Goal: Transaction & Acquisition: Purchase product/service

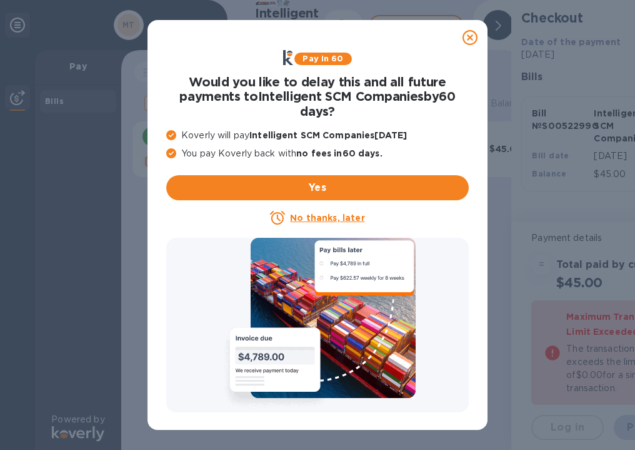
click at [342, 217] on u "No thanks, later" at bounding box center [327, 218] width 74 height 10
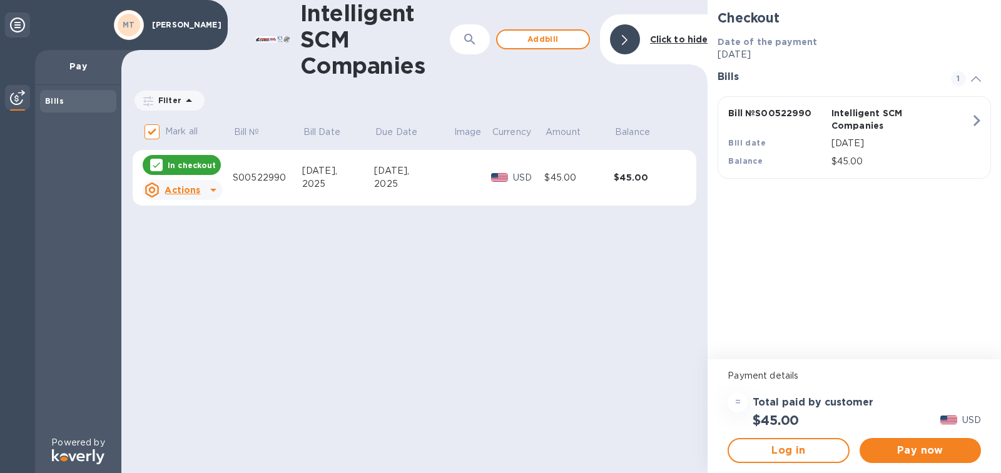
click at [19, 27] on icon at bounding box center [17, 25] width 15 height 15
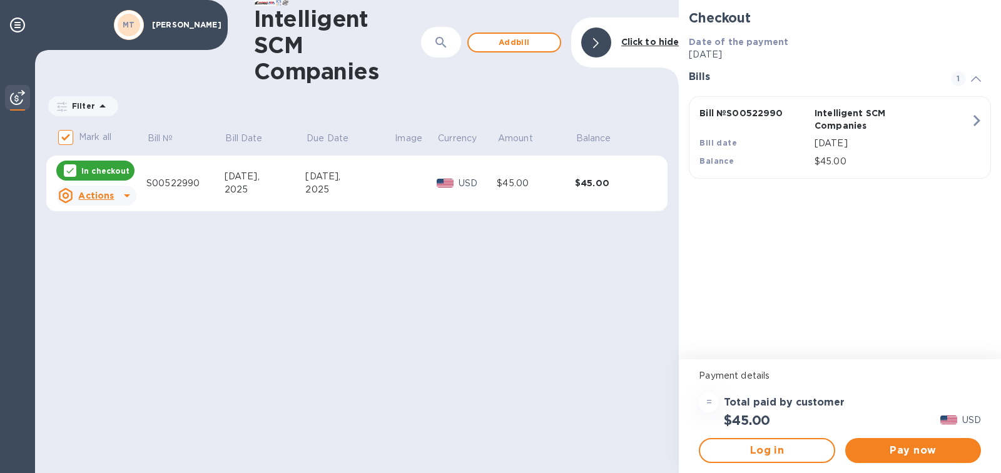
click at [129, 21] on b "MT" at bounding box center [129, 24] width 13 height 9
click at [187, 21] on p "[PERSON_NAME]" at bounding box center [183, 25] width 63 height 9
click at [188, 21] on p "[PERSON_NAME]" at bounding box center [183, 25] width 63 height 9
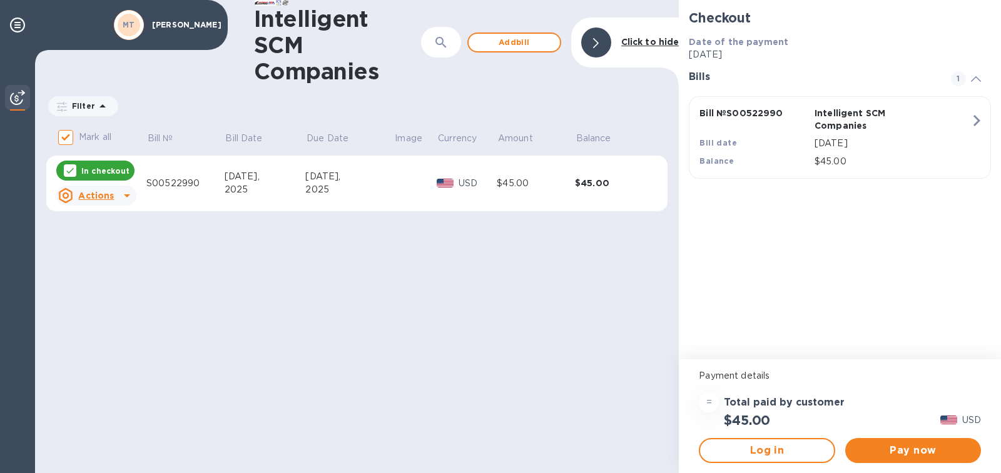
click at [108, 191] on u "Actions" at bounding box center [96, 196] width 36 height 10
click at [108, 194] on u "Actions" at bounding box center [96, 196] width 36 height 10
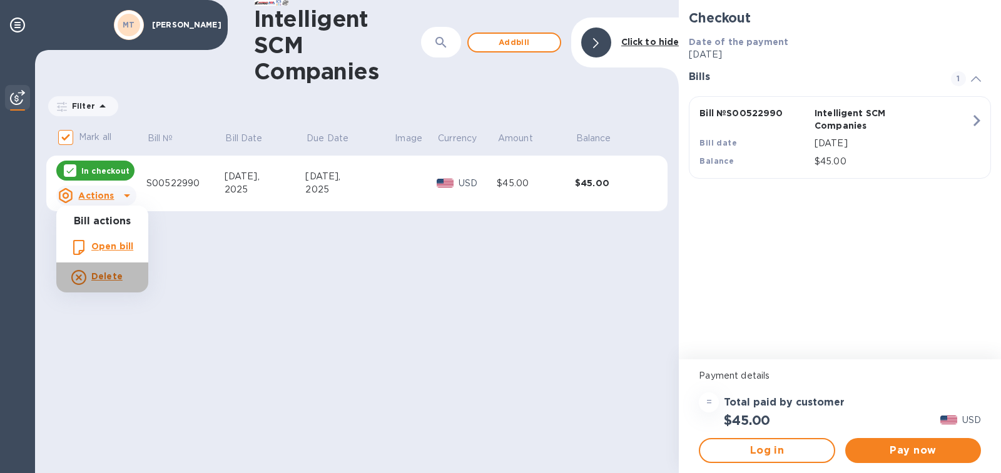
click at [92, 281] on b "Delete" at bounding box center [106, 276] width 31 height 10
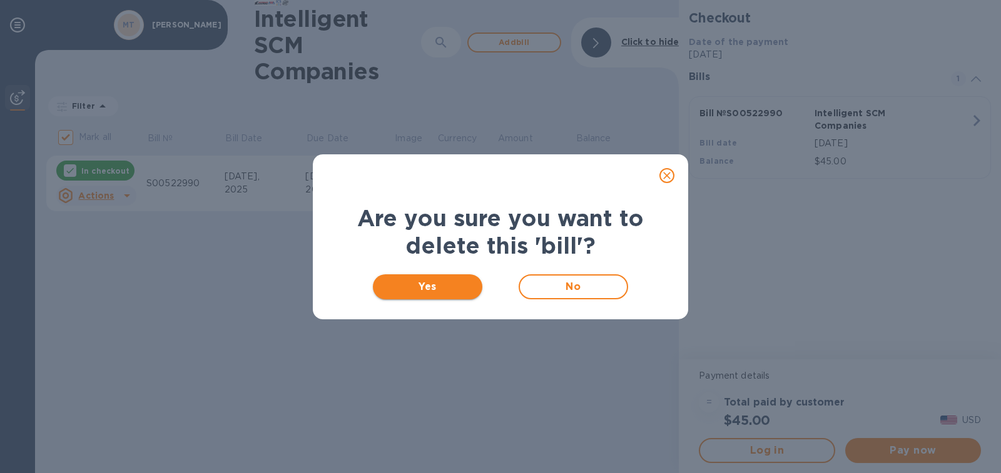
click at [410, 292] on span "Yes" at bounding box center [427, 287] width 89 height 15
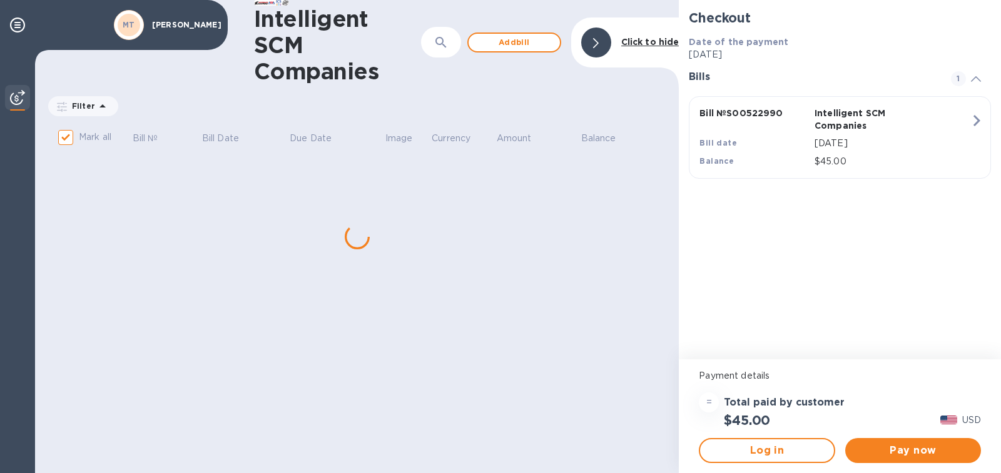
checkbox input "false"
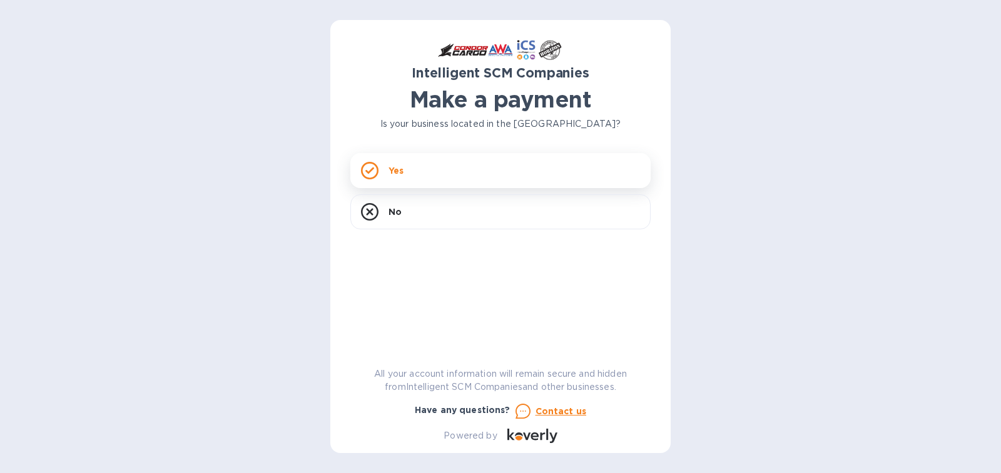
click at [430, 173] on div "Yes" at bounding box center [500, 170] width 300 height 35
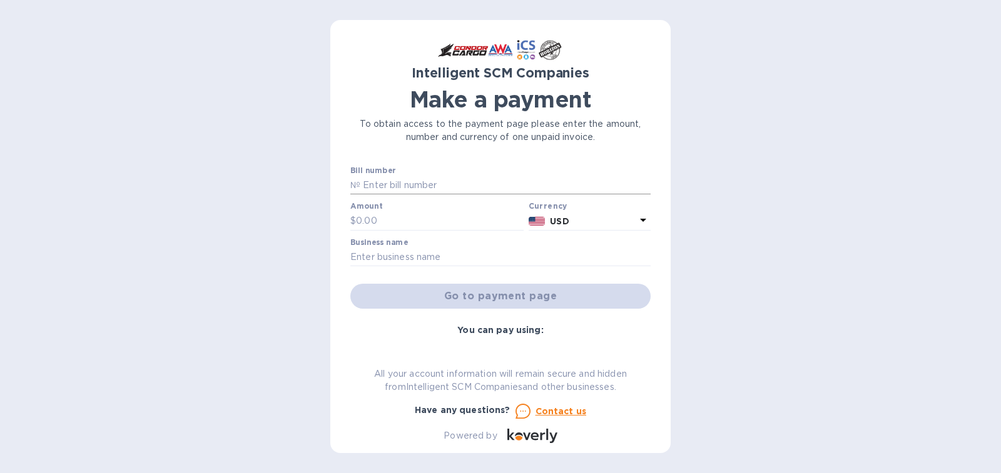
click at [393, 178] on input "text" at bounding box center [505, 185] width 290 height 19
type input "S00522990"
click at [376, 225] on input "text" at bounding box center [440, 221] width 168 height 19
type input "50.00"
click at [395, 251] on input "text" at bounding box center [500, 257] width 300 height 19
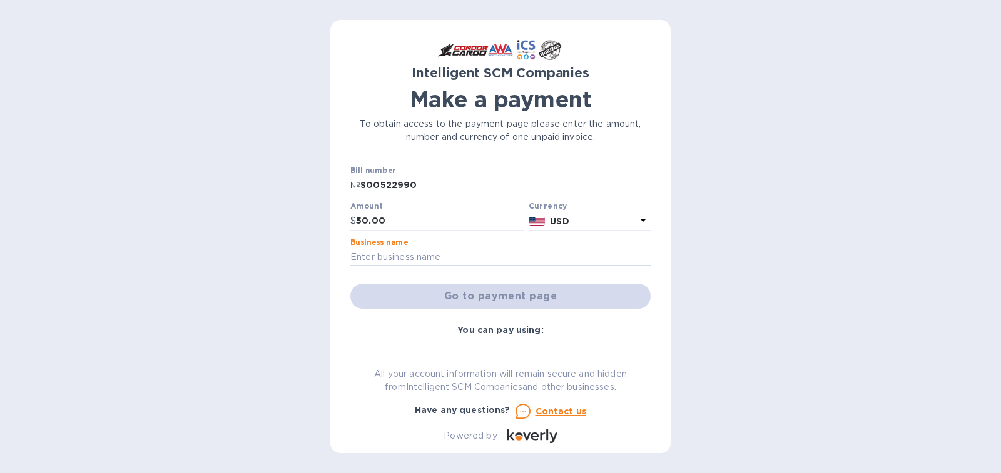
type input "[PERSON_NAME]"
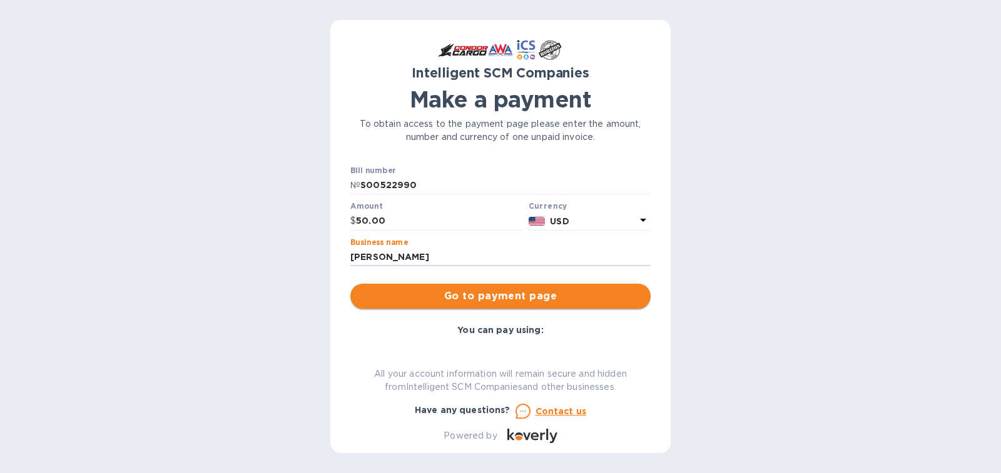
click at [515, 303] on span "Go to payment page" at bounding box center [500, 296] width 280 height 15
